Goal: Information Seeking & Learning: Learn about a topic

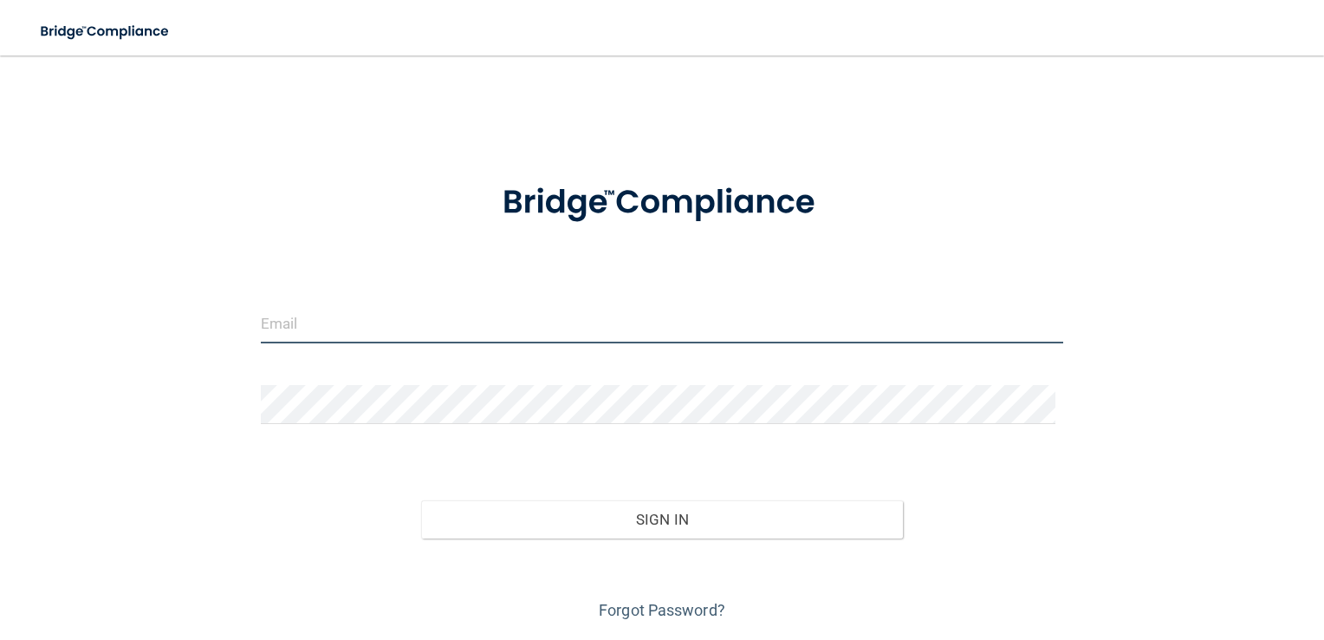
click at [400, 331] on input "email" at bounding box center [662, 323] width 803 height 39
type input "[PERSON_NAME][EMAIL_ADDRESS][DOMAIN_NAME]"
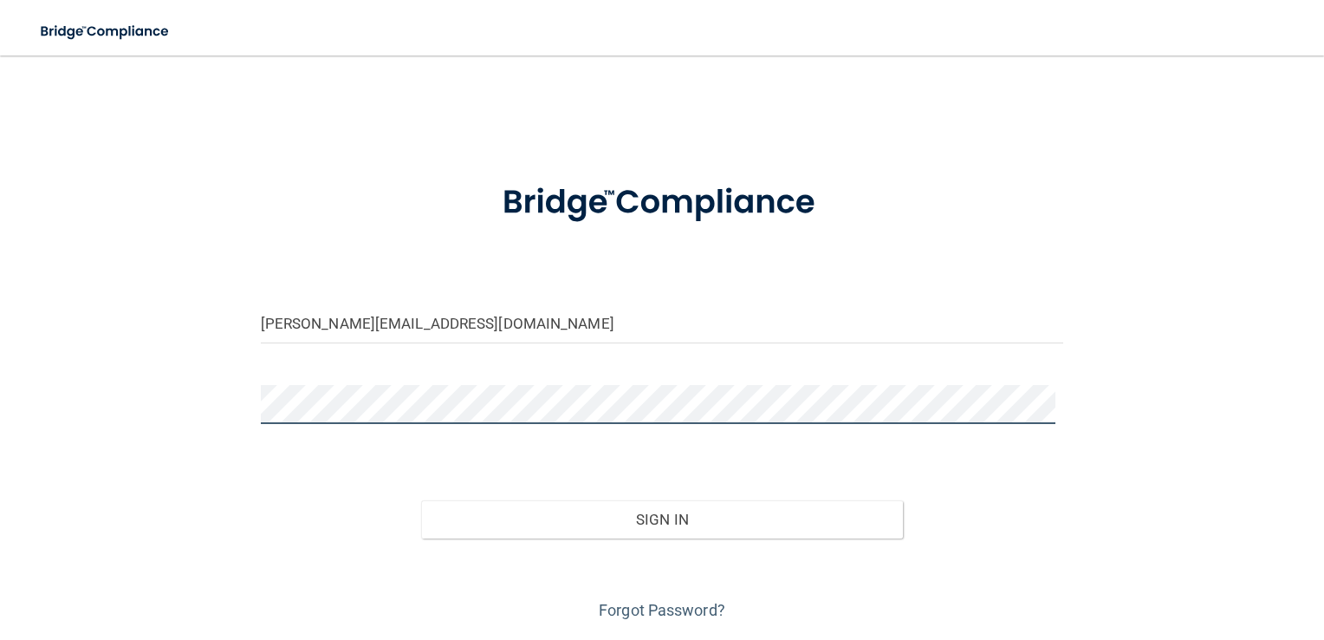
click at [421, 500] on button "Sign In" at bounding box center [662, 519] width 482 height 38
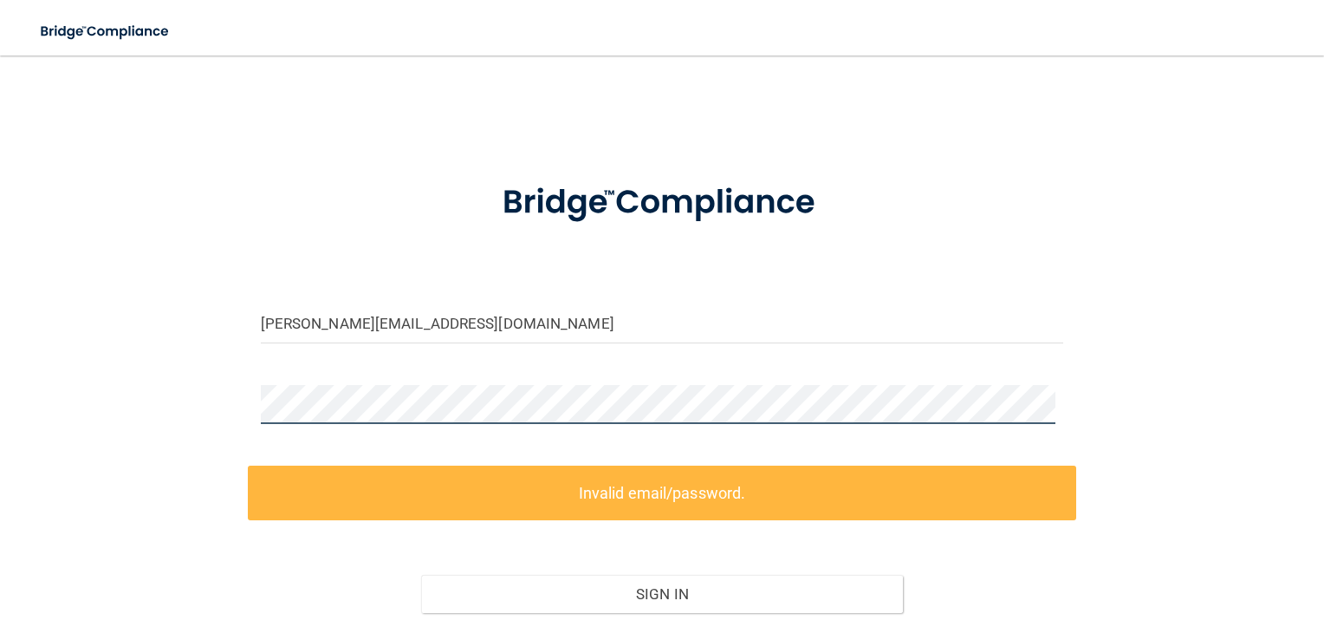
click at [180, 411] on div "[PERSON_NAME][EMAIL_ADDRESS][DOMAIN_NAME] Invalid email/password. You don't hav…" at bounding box center [662, 386] width 1255 height 626
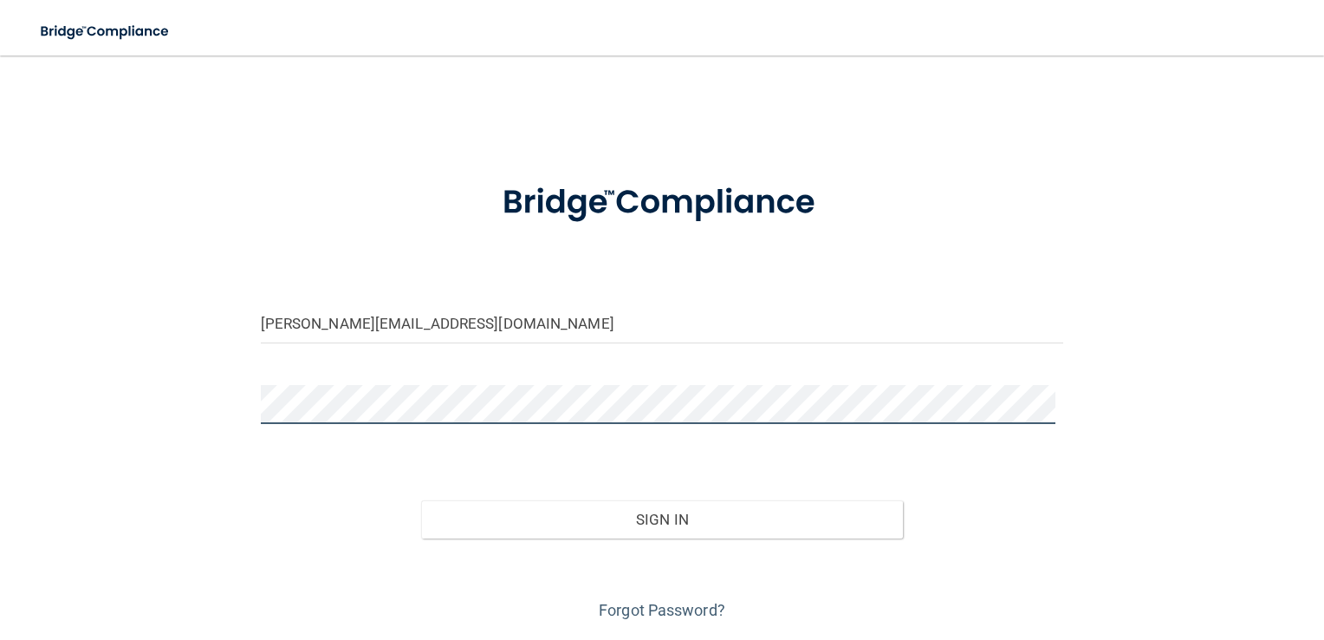
click at [421, 500] on button "Sign In" at bounding box center [662, 519] width 482 height 38
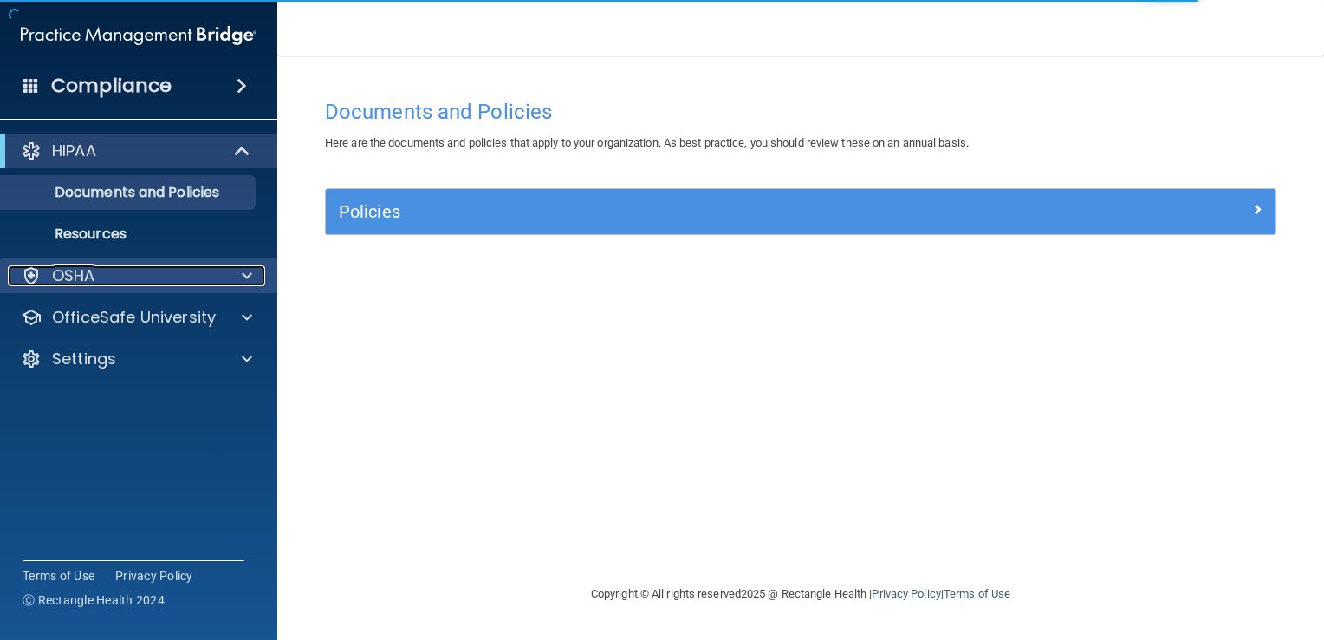
click at [242, 273] on span at bounding box center [247, 275] width 10 height 21
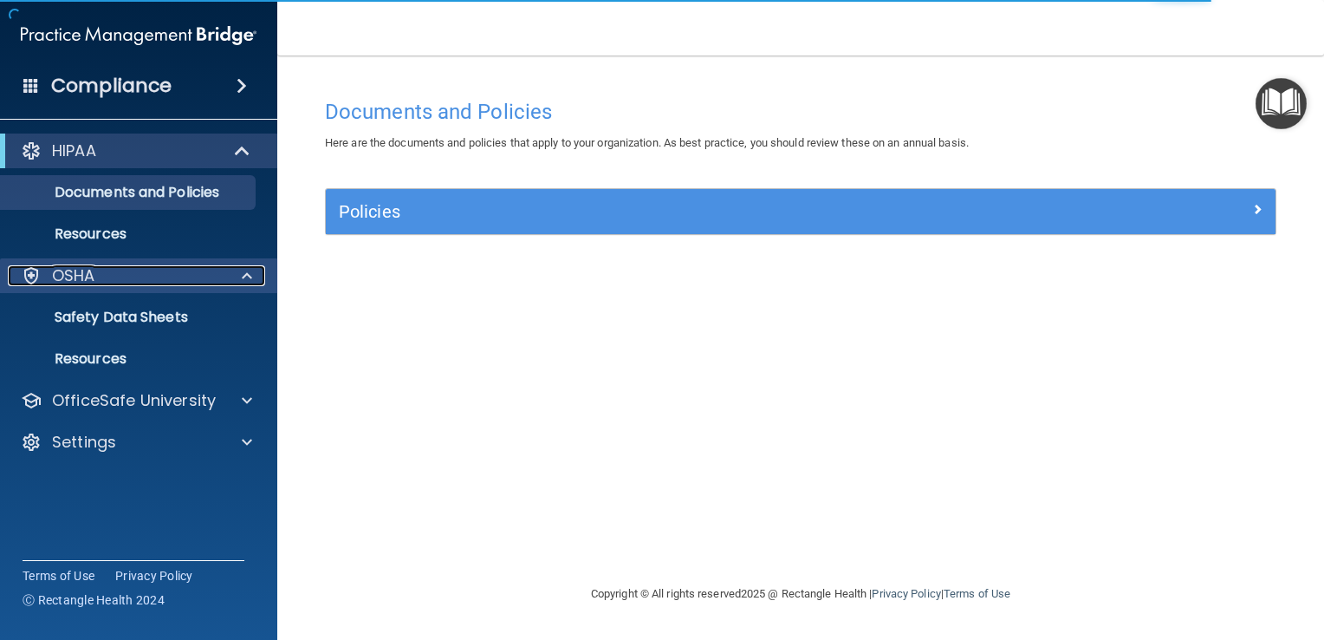
click at [242, 273] on span at bounding box center [247, 275] width 10 height 21
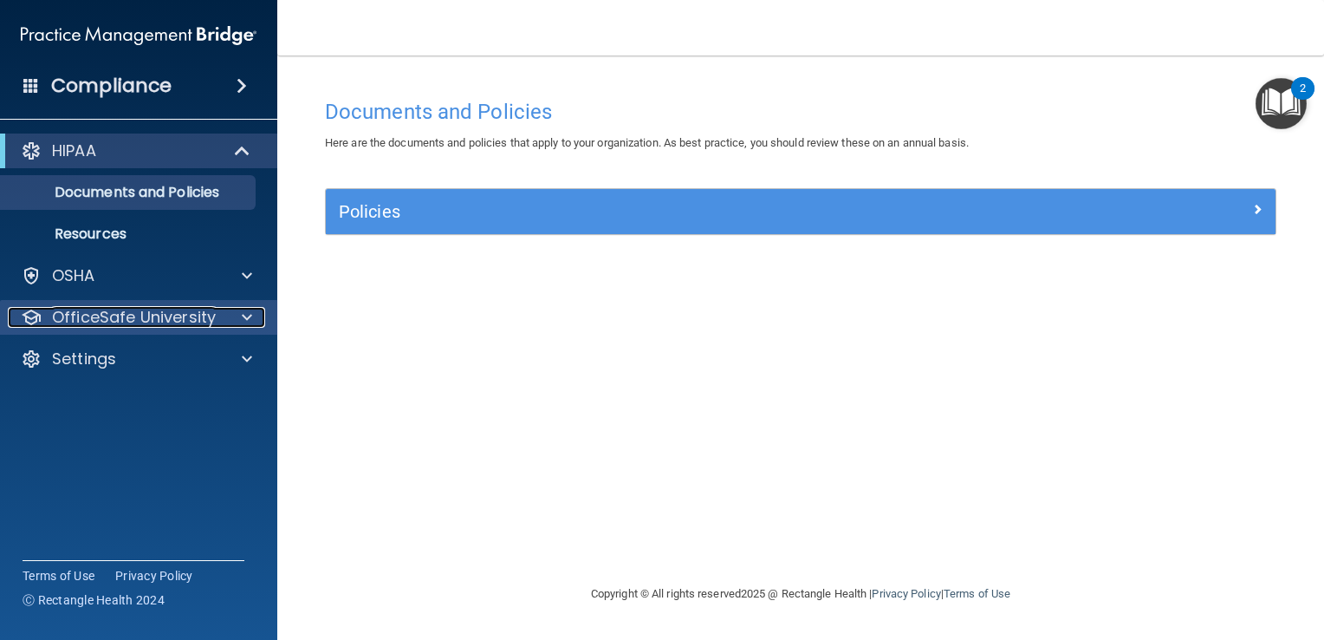
click at [243, 321] on span at bounding box center [247, 317] width 10 height 21
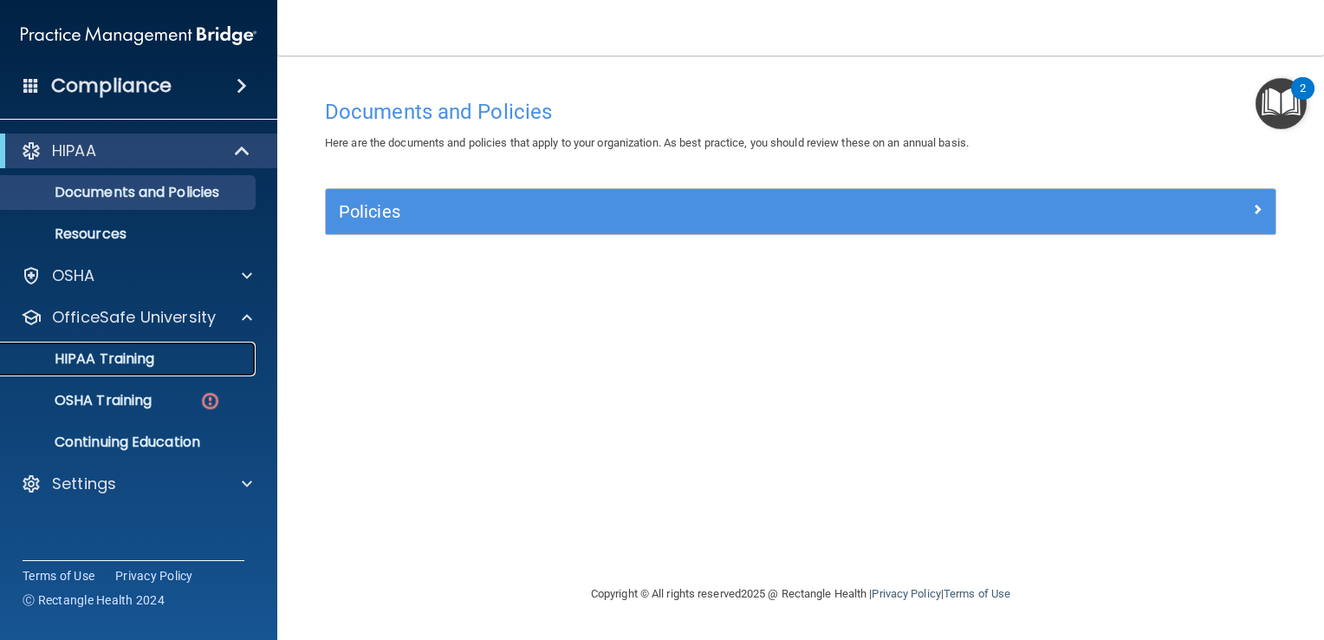
click at [162, 353] on div "HIPAA Training" at bounding box center [129, 358] width 237 height 17
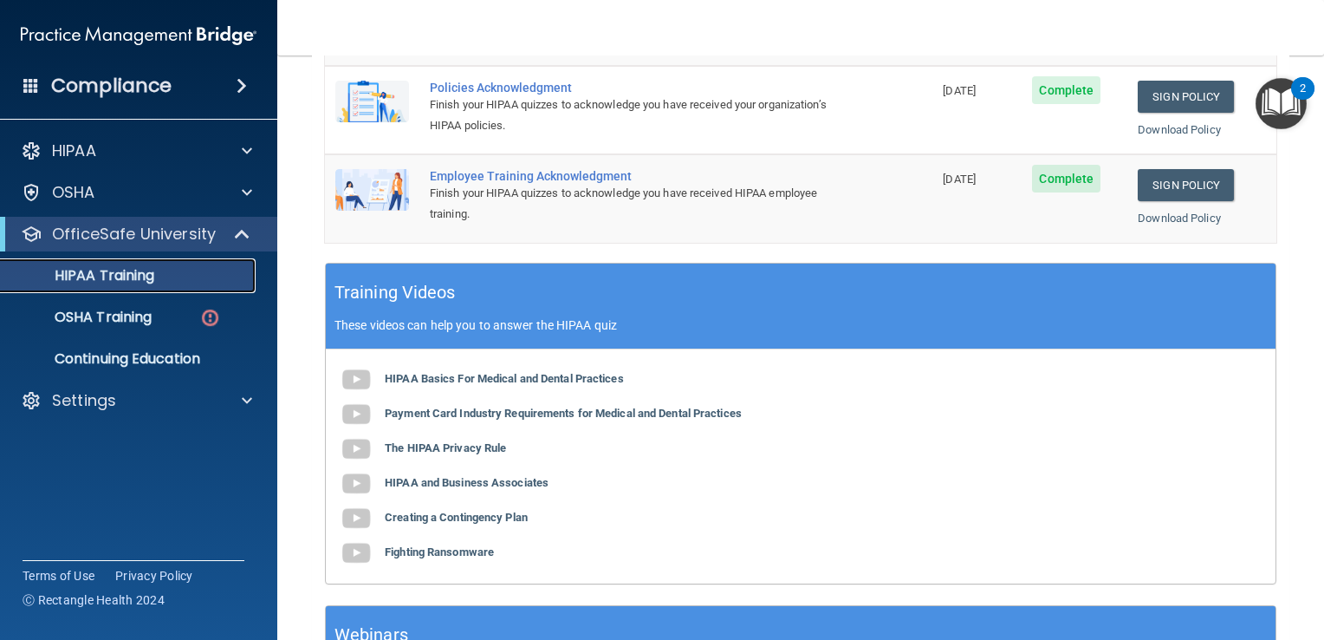
scroll to position [661, 0]
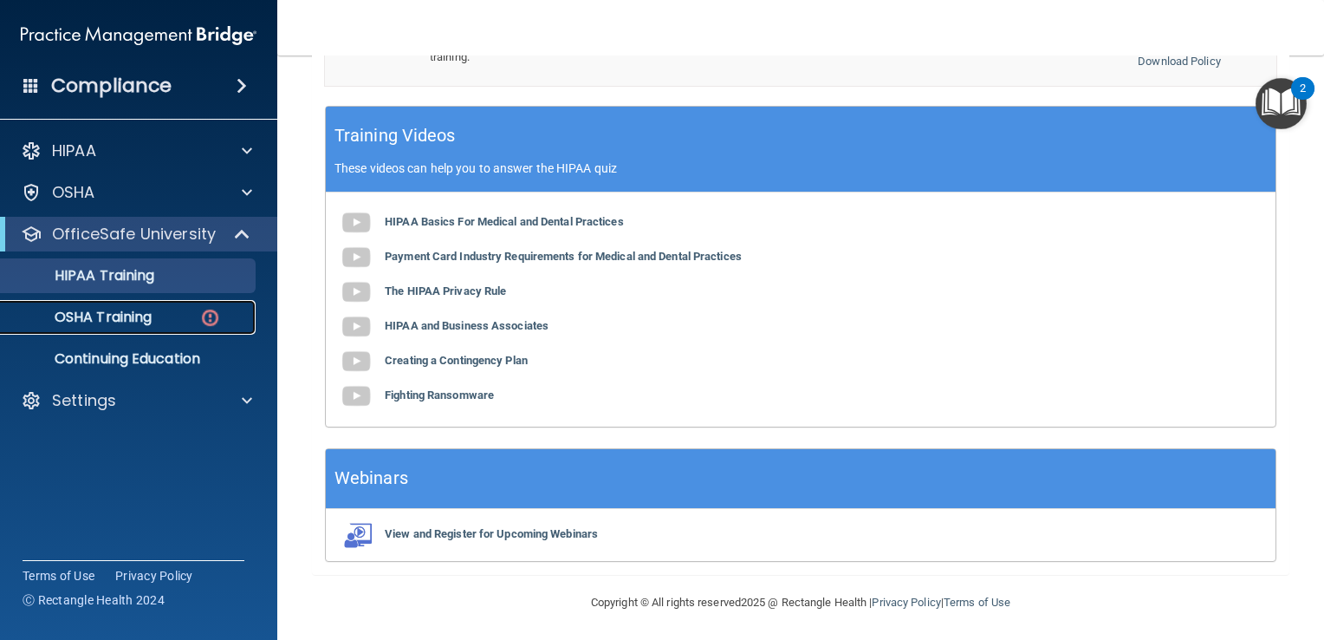
click at [184, 310] on div "OSHA Training" at bounding box center [129, 317] width 237 height 17
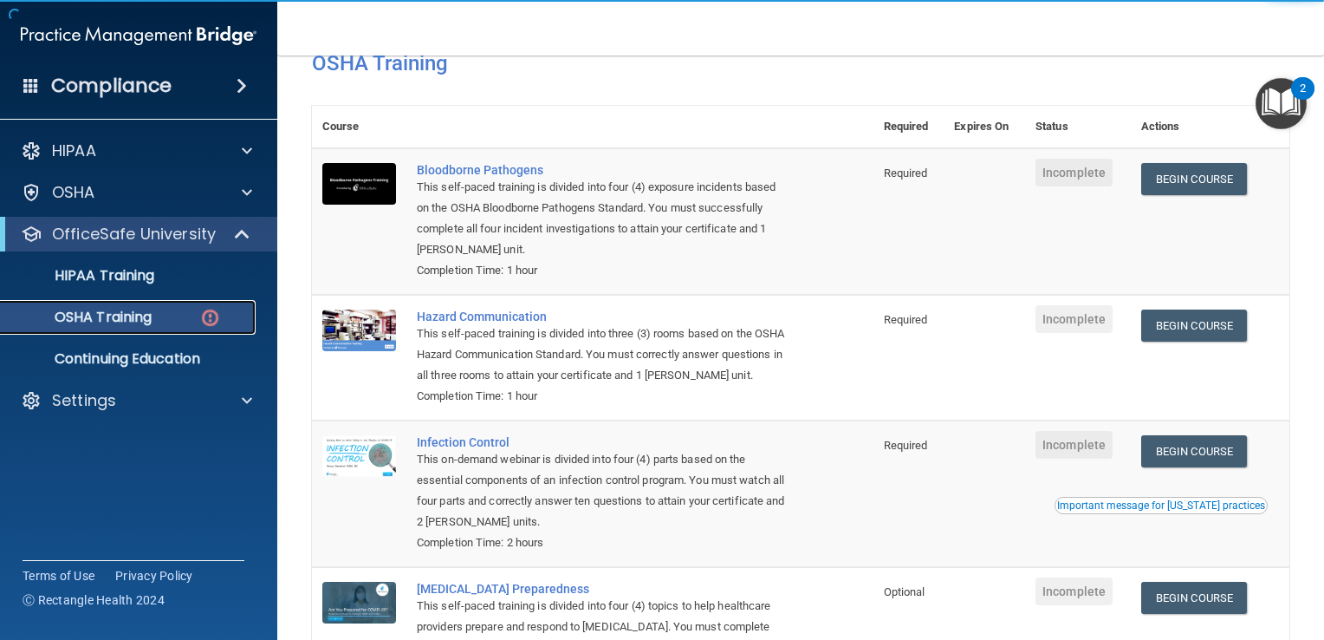
scroll to position [87, 0]
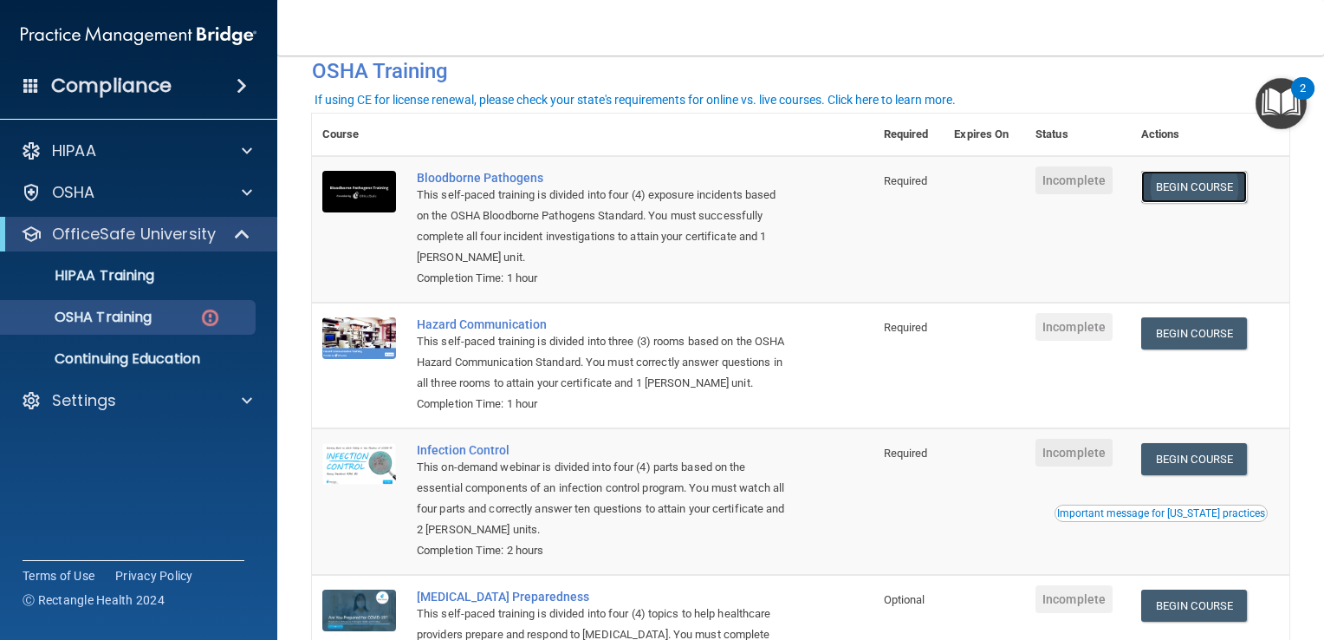
click at [1205, 185] on link "Begin Course" at bounding box center [1194, 187] width 106 height 32
